Goal: Task Accomplishment & Management: Complete application form

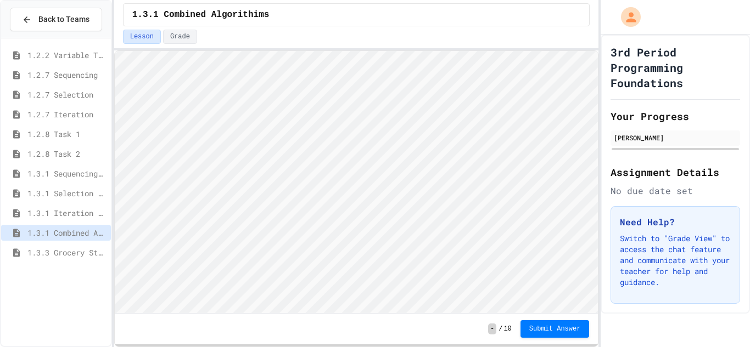
scroll to position [1, 0]
click at [73, 255] on span "1.3.3 Grocery Store Task" at bounding box center [66, 253] width 79 height 12
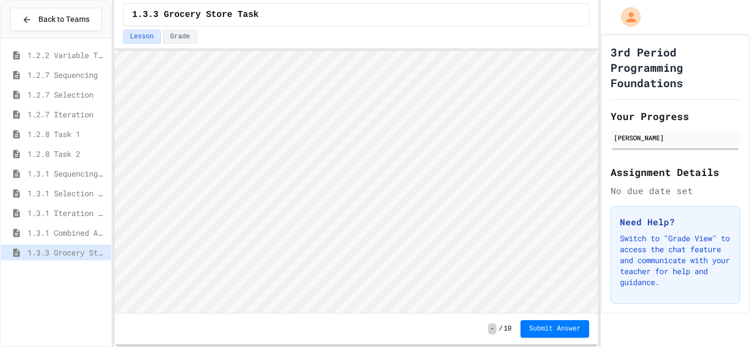
scroll to position [1, 0]
click at [2, 90] on div "1.2.7 Selection" at bounding box center [56, 95] width 110 height 16
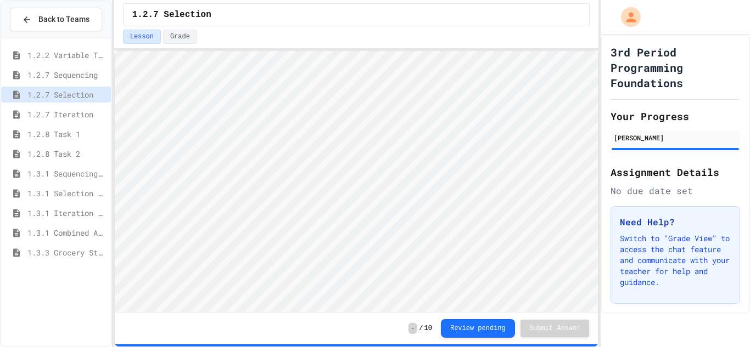
click at [42, 259] on div "1.3.3 Grocery Store Task" at bounding box center [56, 253] width 110 height 16
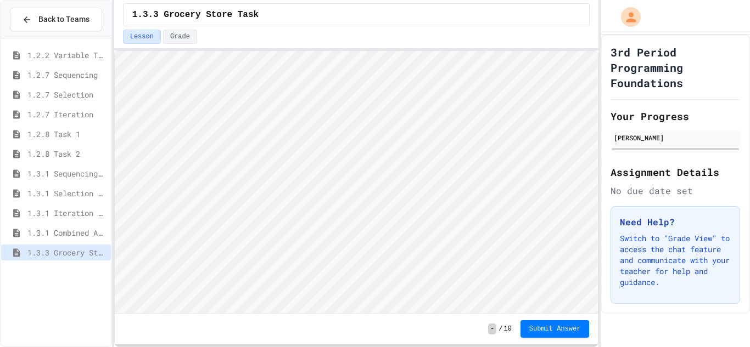
scroll to position [1, 0]
click at [528, 329] on button "Submit Answer" at bounding box center [554, 328] width 69 height 18
